Goal: Information Seeking & Learning: Learn about a topic

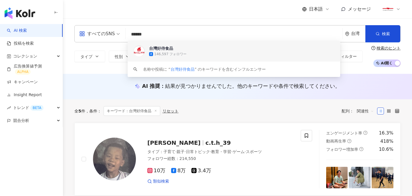
click at [199, 48] on span "台灣好侍食品" at bounding box center [231, 49] width 164 height 6
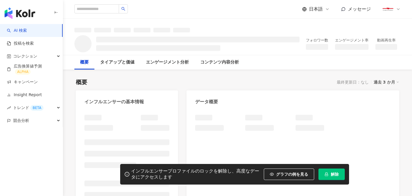
click at [337, 174] on span "解除" at bounding box center [335, 174] width 8 height 5
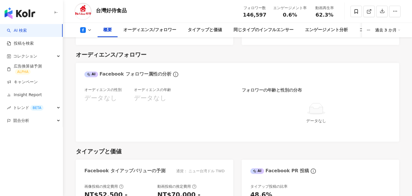
scroll to position [400, 0]
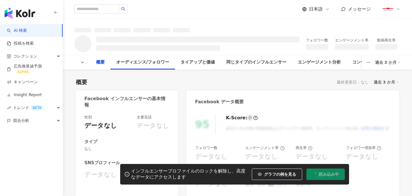
scroll to position [397, 0]
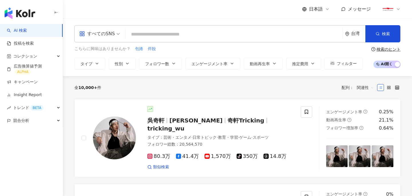
click at [201, 36] on input "search" at bounding box center [234, 34] width 213 height 11
type input "******"
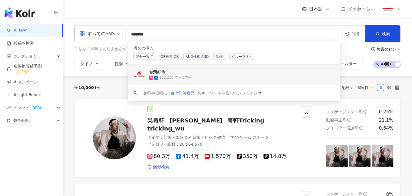
click at [210, 75] on div "152,330 フォロワー" at bounding box center [242, 78] width 186 height 6
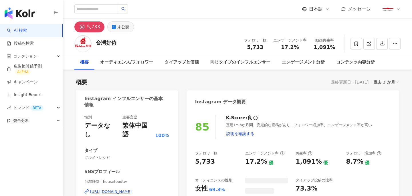
click at [123, 27] on div "未公開" at bounding box center [123, 27] width 12 height 8
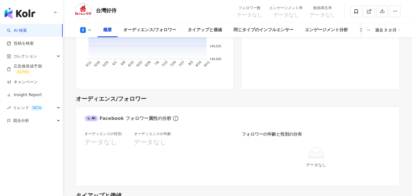
scroll to position [162, 0]
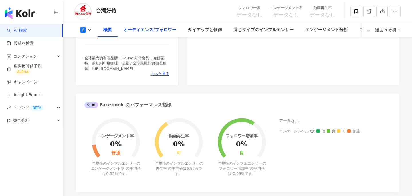
click at [169, 30] on div "オーディエンス/フォロワー" at bounding box center [149, 30] width 53 height 7
